Goal: Information Seeking & Learning: Understand process/instructions

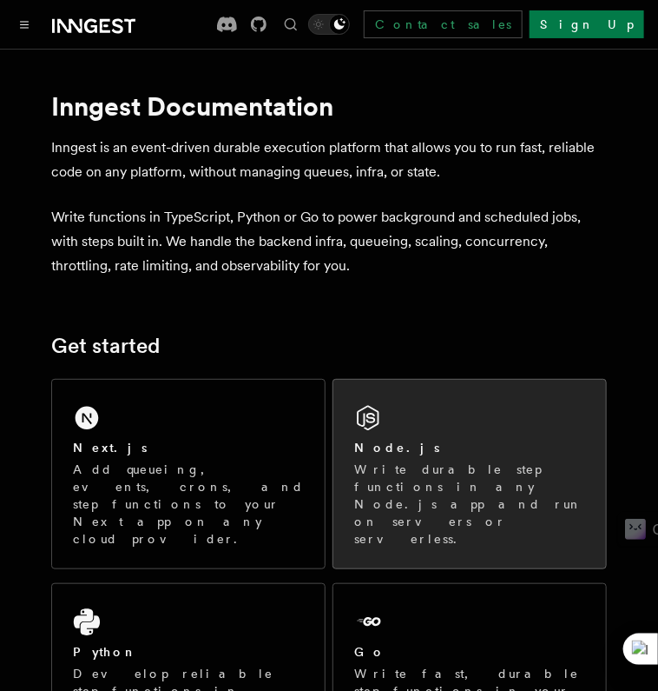
click at [471, 483] on p "Write durable step functions in any Node.js app and run on servers or serverles…" at bounding box center [469, 503] width 231 height 87
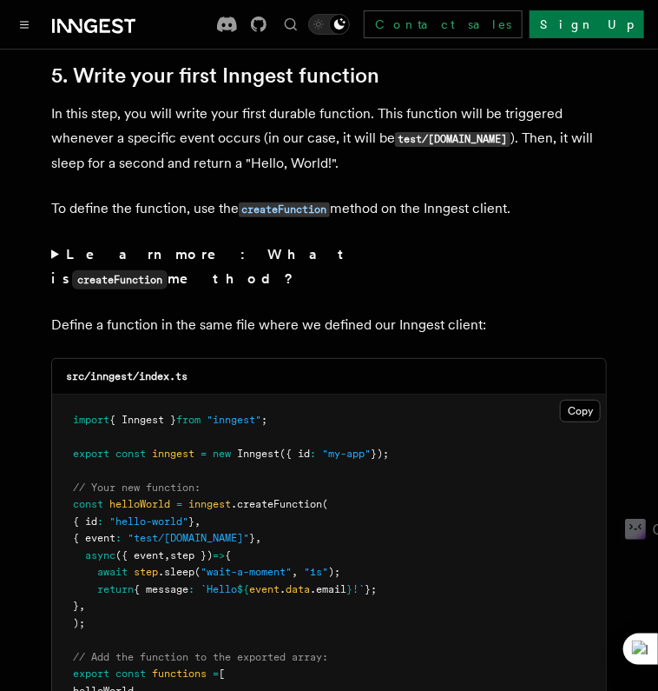
scroll to position [3457, 0]
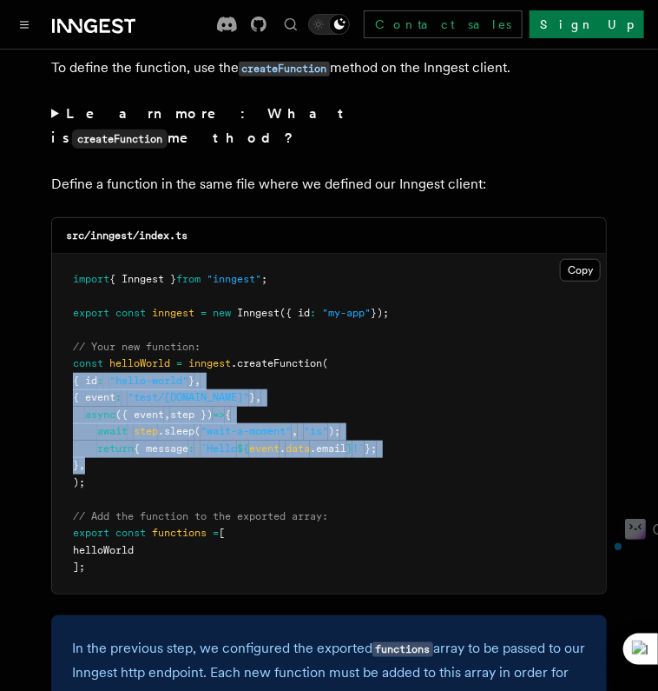
drag, startPoint x: 75, startPoint y: 343, endPoint x: 189, endPoint y: 435, distance: 147.1
click at [189, 435] on pre "import { Inngest } from "inngest" ; export const inngest = new Inngest ({ id : …" at bounding box center [329, 424] width 554 height 340
copy code "{ id : "hello-world" } , { event : "test/[DOMAIN_NAME]" } , async ({ event , st…"
